Goal: Task Accomplishment & Management: Complete application form

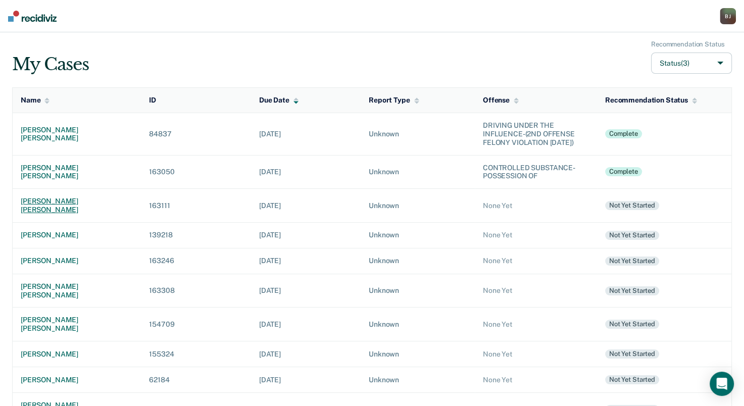
click at [50, 214] on td "[PERSON_NAME] [PERSON_NAME]" at bounding box center [77, 206] width 129 height 34
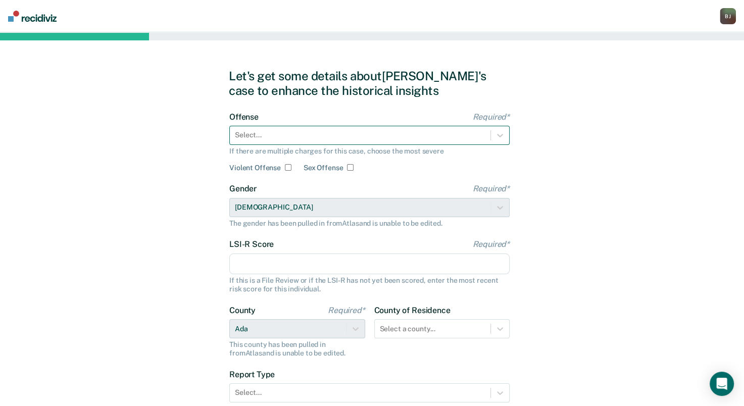
click at [301, 140] on div at bounding box center [360, 135] width 250 height 11
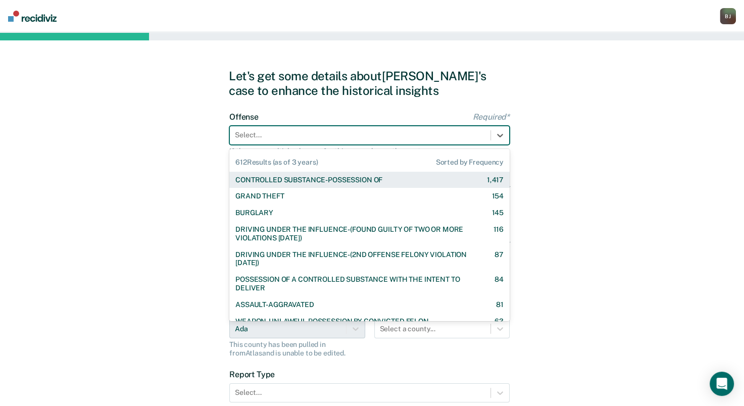
click at [281, 182] on div "CONTROLLED SUBSTANCE-POSSESSION OF" at bounding box center [308, 180] width 147 height 9
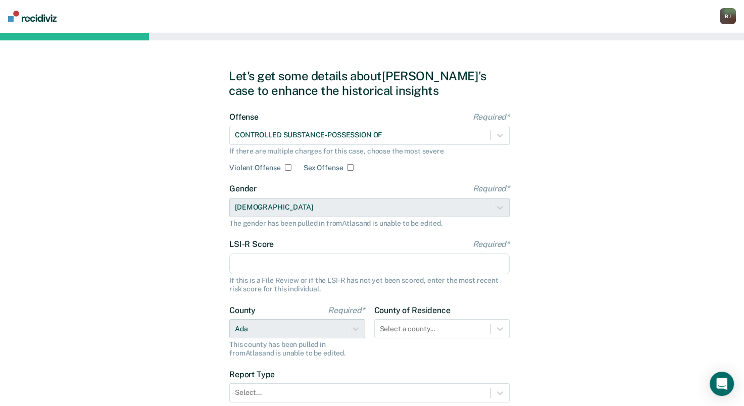
click at [253, 257] on input "LSI-R Score Required*" at bounding box center [369, 263] width 280 height 21
type input "27"
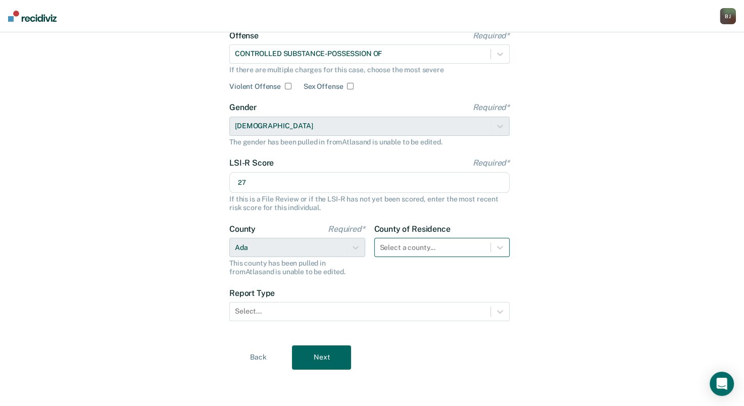
click at [404, 257] on div "Select a county..." at bounding box center [442, 247] width 136 height 19
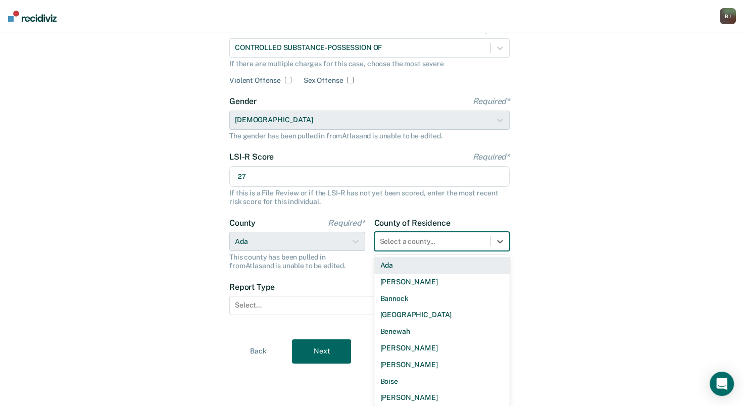
type input "a"
click at [442, 267] on div "Ada" at bounding box center [442, 265] width 136 height 17
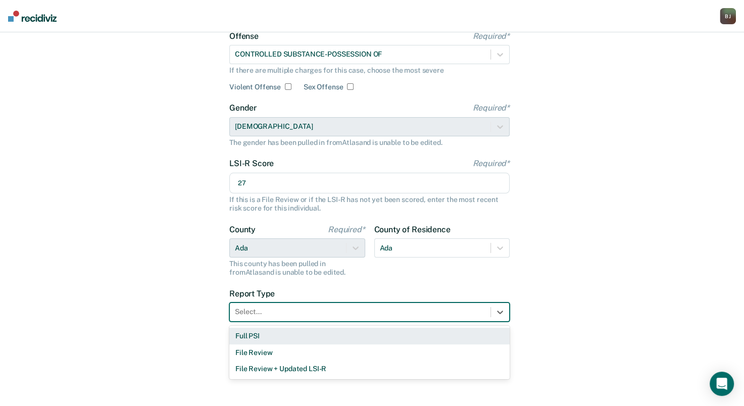
click at [335, 319] on div "Select..." at bounding box center [369, 311] width 280 height 19
click at [303, 332] on div "Full PSI" at bounding box center [369, 336] width 280 height 17
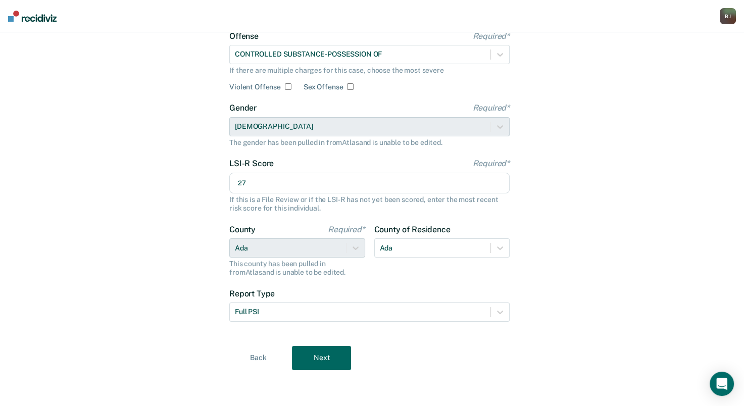
click at [295, 350] on button "Next" at bounding box center [321, 358] width 59 height 24
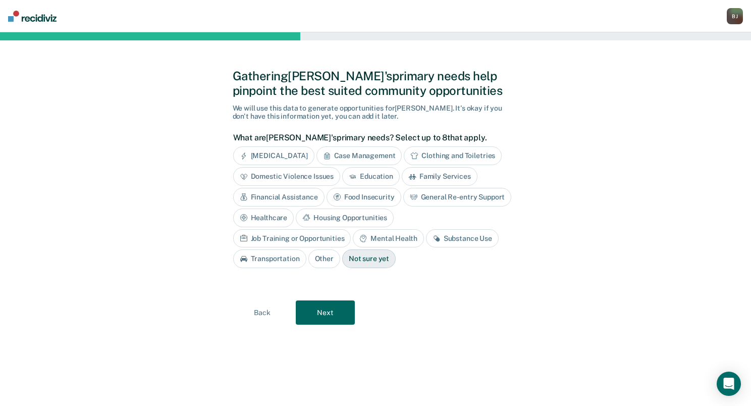
click at [353, 235] on div "Mental Health" at bounding box center [388, 238] width 71 height 19
click at [379, 162] on div "Case Management" at bounding box center [360, 155] width 86 height 19
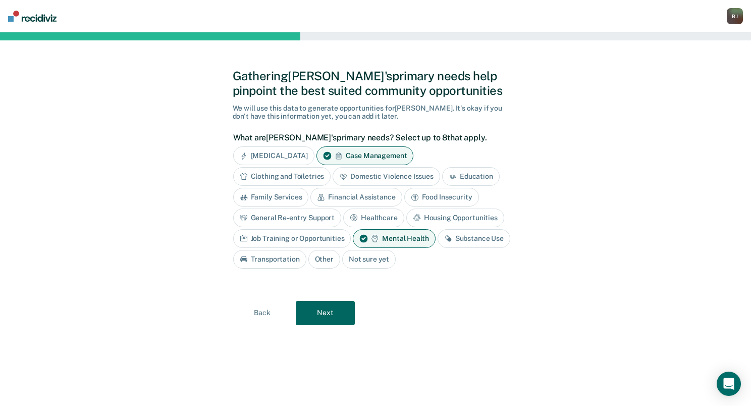
click at [332, 301] on button "Next" at bounding box center [325, 313] width 59 height 24
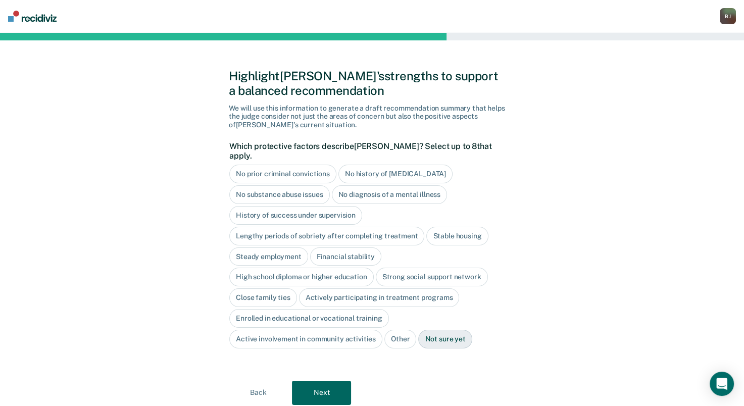
click at [256, 384] on button "Back" at bounding box center [258, 393] width 59 height 24
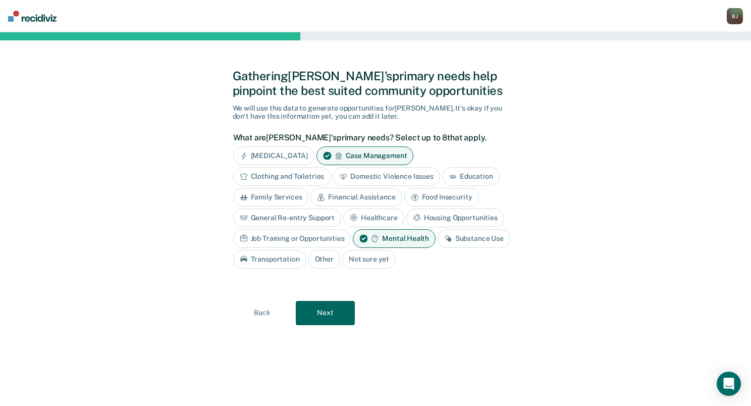
click at [449, 241] on icon at bounding box center [448, 238] width 8 height 8
click at [333, 314] on button "Next" at bounding box center [325, 313] width 59 height 24
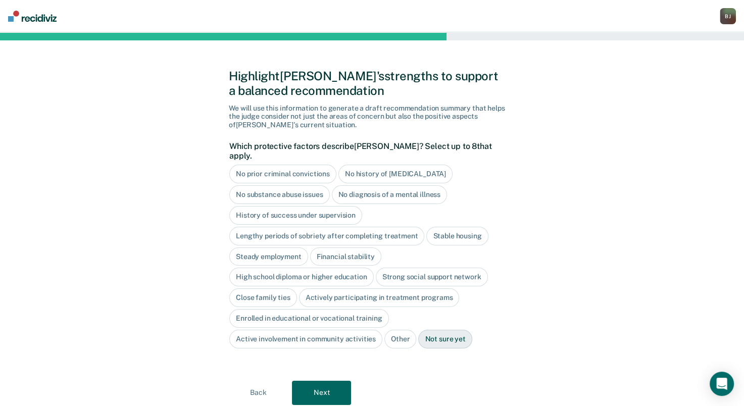
click at [322, 247] on div "Financial stability" at bounding box center [345, 256] width 71 height 19
click at [329, 381] on button "Next" at bounding box center [321, 393] width 59 height 24
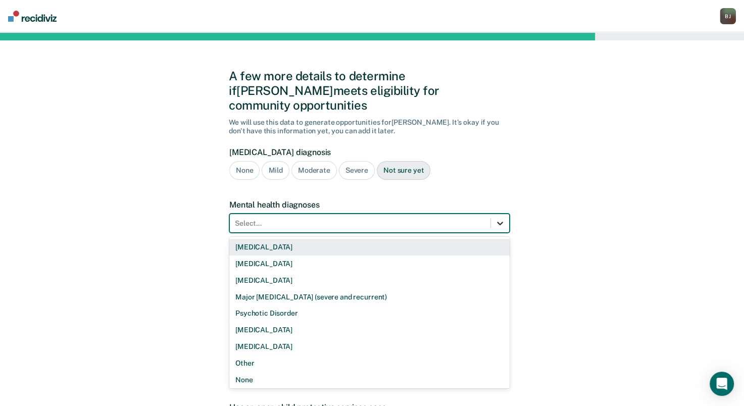
click at [493, 214] on div at bounding box center [500, 223] width 18 height 18
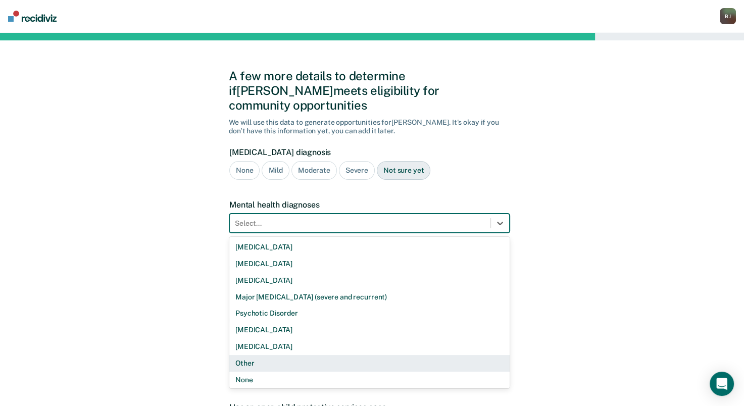
click at [406, 355] on div "Other" at bounding box center [369, 363] width 280 height 17
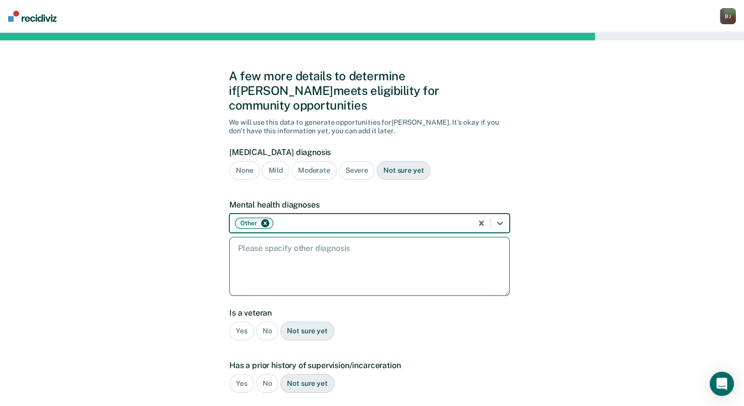
click at [355, 271] on textarea at bounding box center [369, 266] width 280 height 59
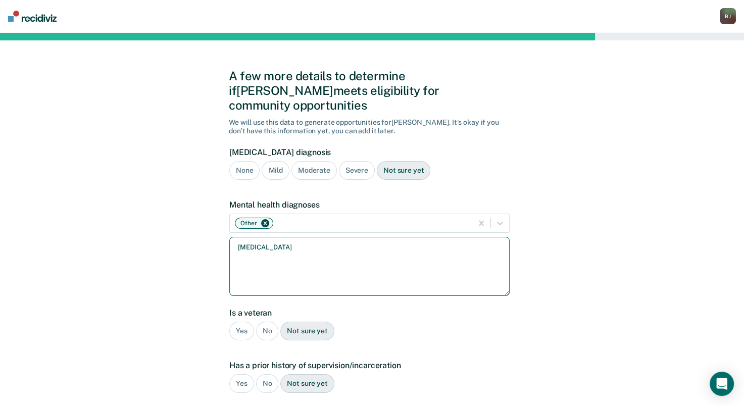
type textarea "[MEDICAL_DATA]"
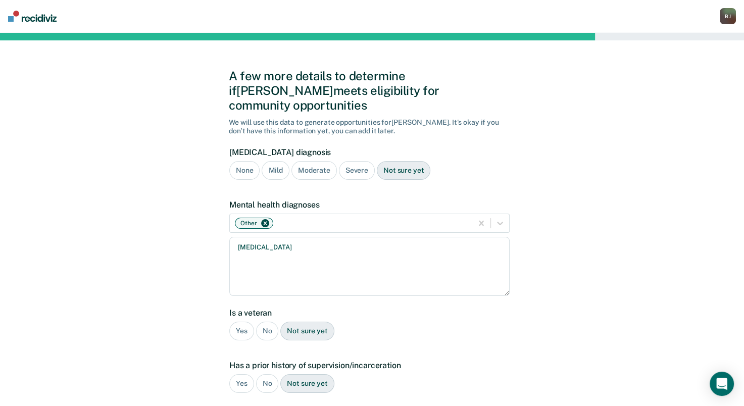
click at [273, 322] on div "Yes No Not sure yet" at bounding box center [369, 331] width 280 height 19
click at [272, 322] on div "No" at bounding box center [267, 331] width 23 height 19
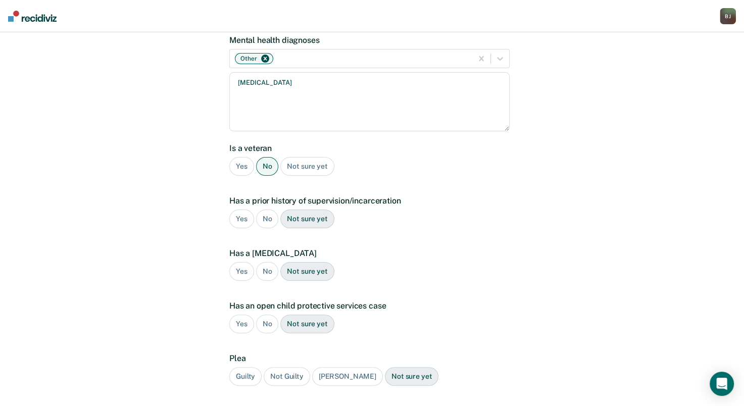
scroll to position [168, 0]
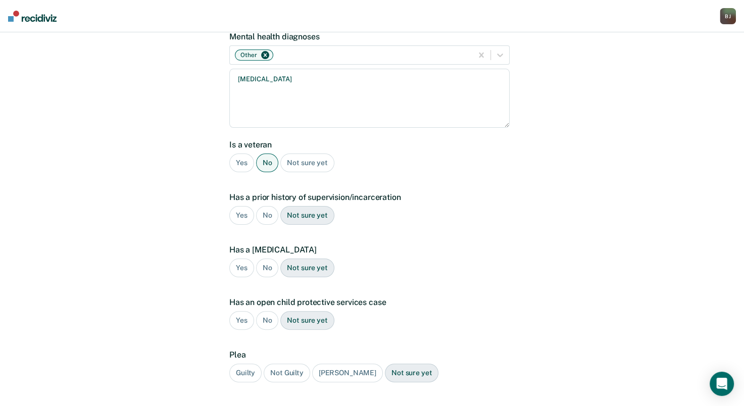
click at [242, 206] on div "Yes" at bounding box center [241, 215] width 25 height 19
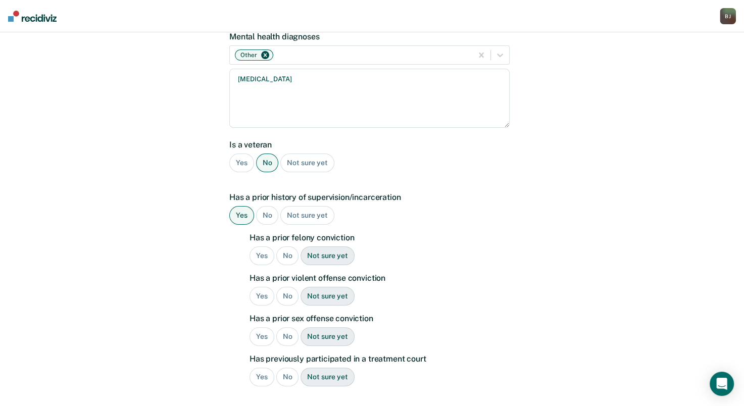
click at [262, 246] on div "Yes" at bounding box center [261, 255] width 25 height 19
click at [262, 287] on div "Yes" at bounding box center [261, 296] width 25 height 19
click at [283, 327] on div "No" at bounding box center [287, 336] width 23 height 19
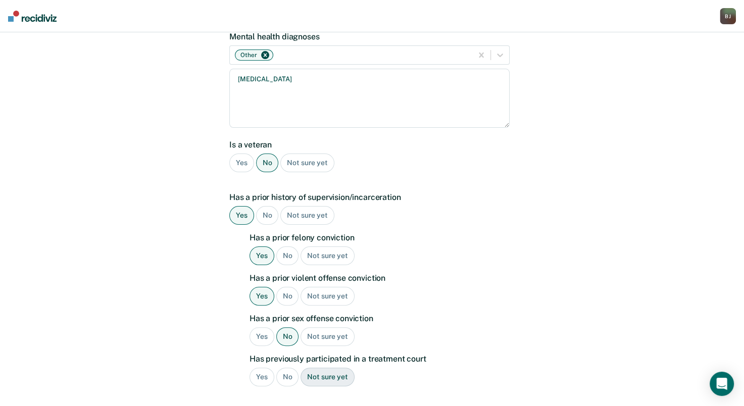
click at [281, 368] on div "No" at bounding box center [287, 377] width 23 height 19
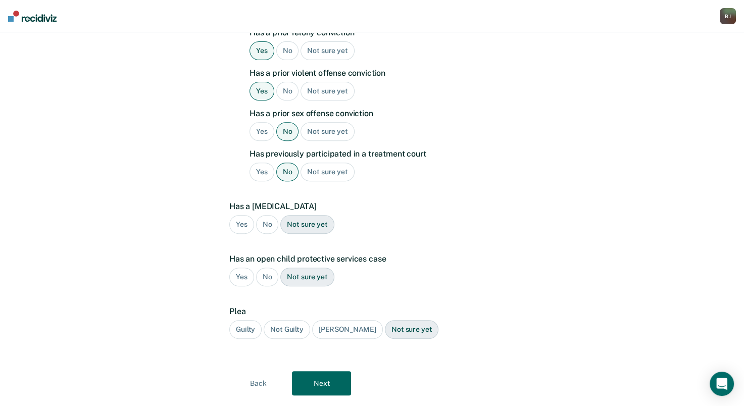
scroll to position [382, 0]
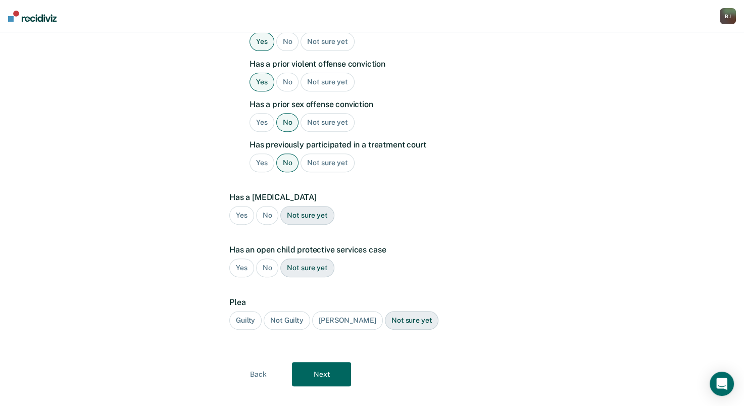
click at [265, 210] on div "Has a [MEDICAL_DATA] Yes No Not sure yet" at bounding box center [369, 212] width 280 height 40
click at [269, 206] on div "No" at bounding box center [267, 215] width 23 height 19
click at [267, 259] on div "No" at bounding box center [267, 268] width 23 height 19
click at [323, 311] on div "[PERSON_NAME]" at bounding box center [347, 320] width 71 height 19
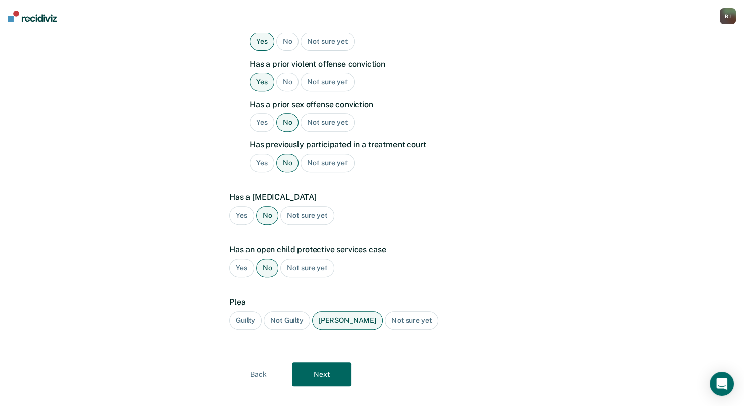
click at [351, 362] on div "Back Next" at bounding box center [372, 374] width 286 height 24
click at [339, 362] on button "Next" at bounding box center [321, 374] width 59 height 24
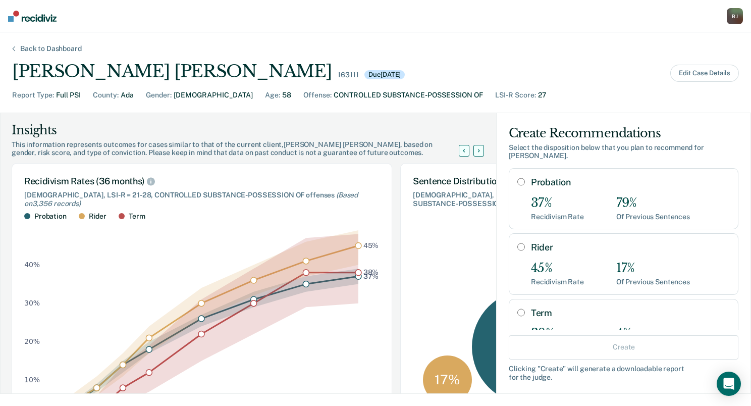
click at [577, 196] on div "37% Recidivism Rate 79% Of Previous Sentences" at bounding box center [630, 208] width 199 height 25
radio input "true"
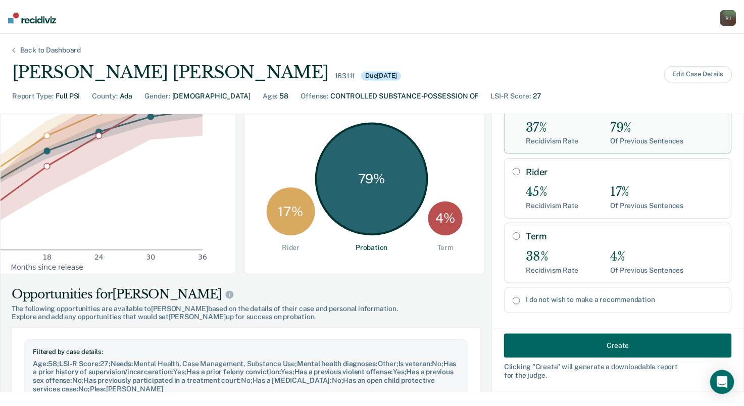
scroll to position [0, 166]
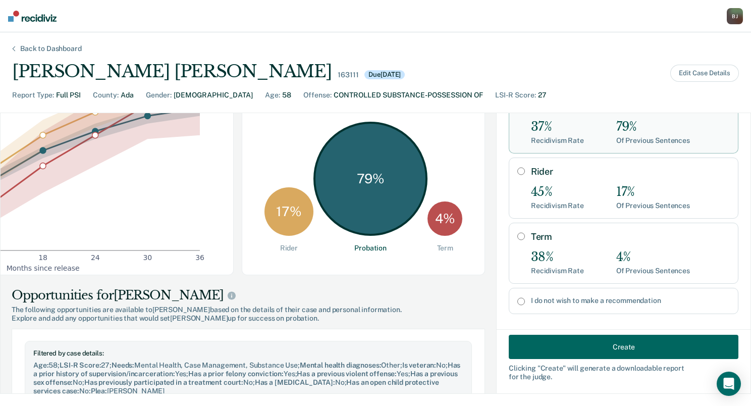
click at [634, 351] on button "Create" at bounding box center [624, 347] width 230 height 24
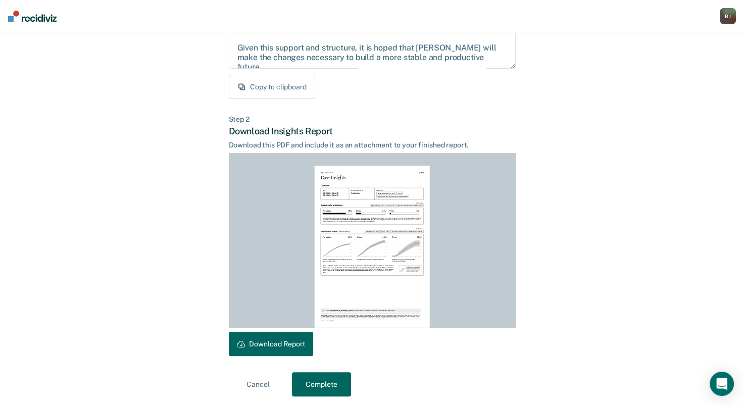
scroll to position [170, 0]
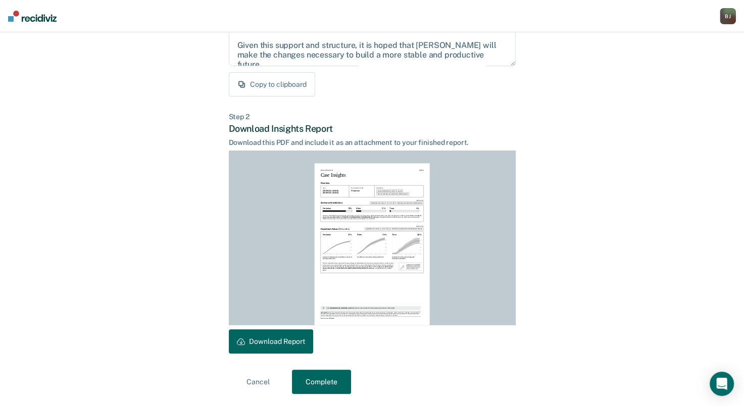
click at [292, 339] on button "Download Report" at bounding box center [271, 341] width 84 height 24
click at [279, 341] on button "Download Report" at bounding box center [271, 341] width 84 height 24
click at [315, 384] on button "Complete" at bounding box center [321, 382] width 59 height 24
